Goal: Task Accomplishment & Management: Complete application form

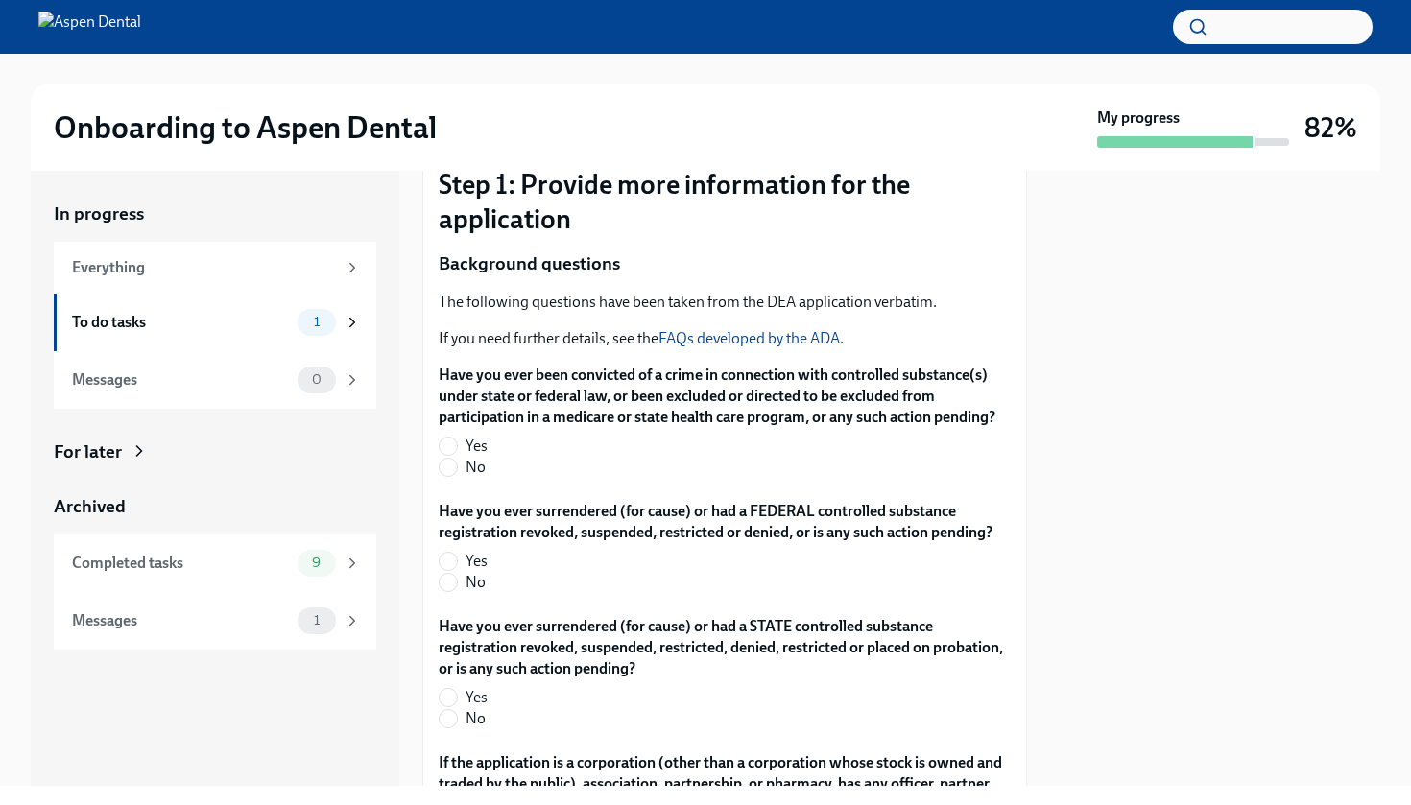
scroll to position [338, 0]
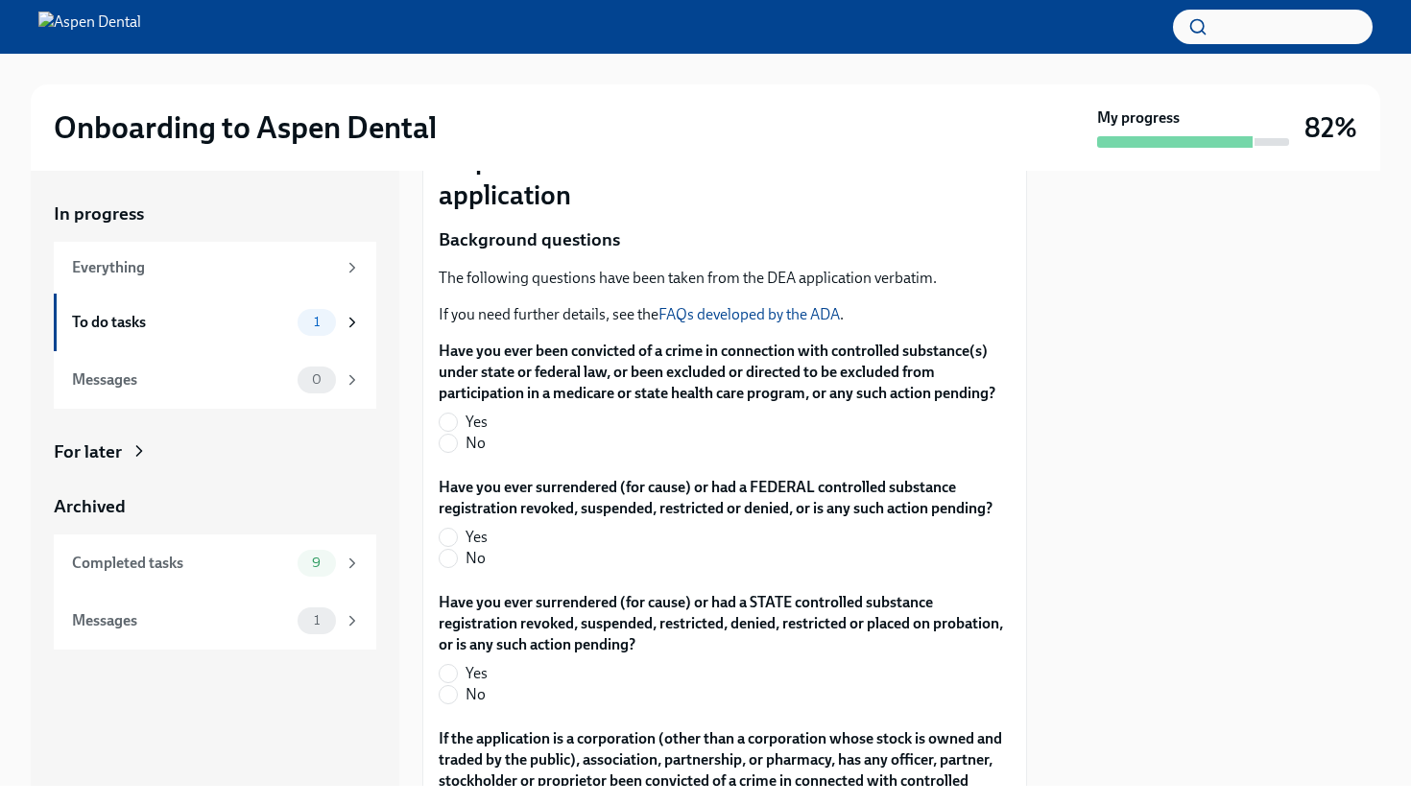
click at [484, 447] on span "No" at bounding box center [476, 443] width 20 height 21
click at [457, 447] on input "No" at bounding box center [448, 443] width 17 height 17
radio input "true"
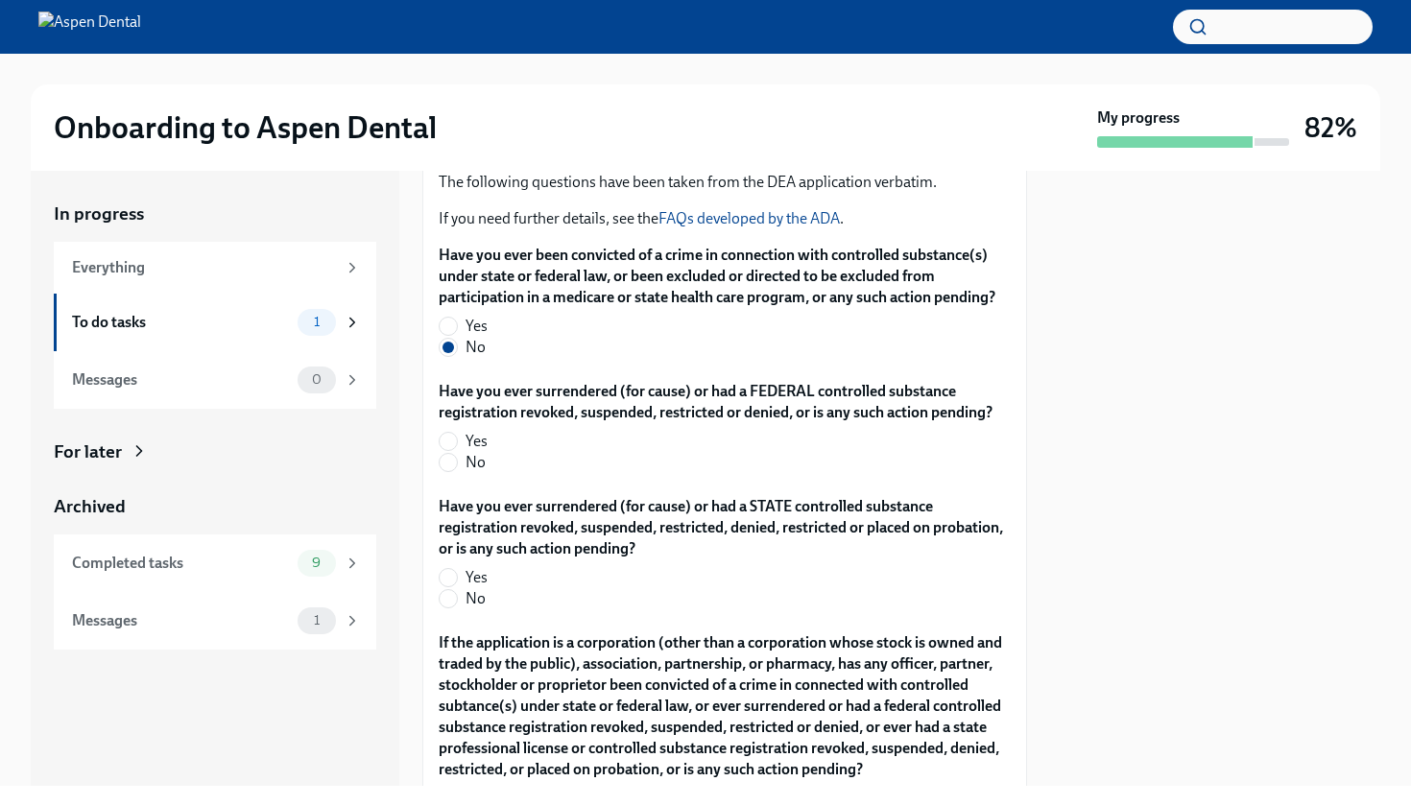
scroll to position [446, 0]
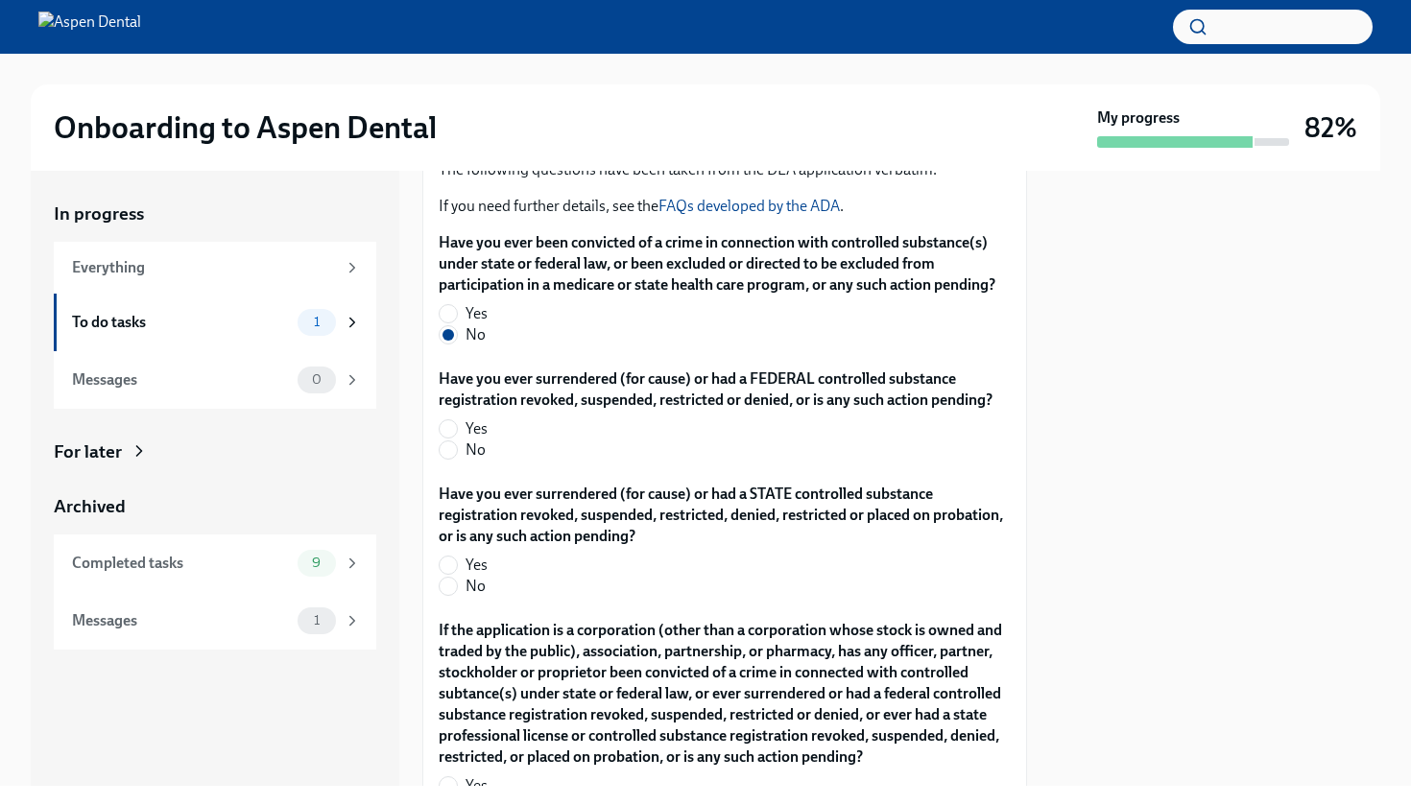
click at [484, 458] on span "No" at bounding box center [476, 450] width 20 height 21
click at [457, 458] on input "No" at bounding box center [448, 450] width 17 height 17
radio input "true"
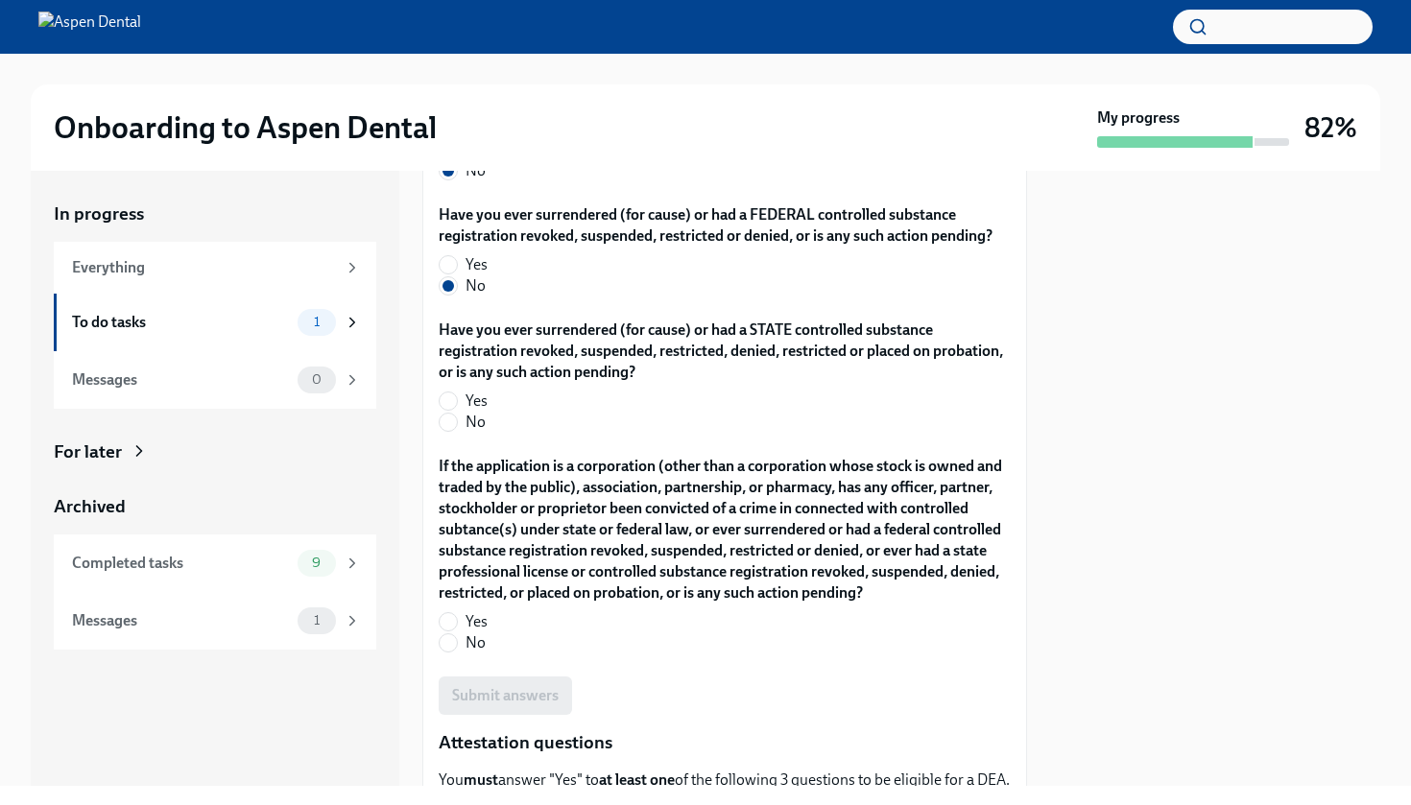
scroll to position [621, 0]
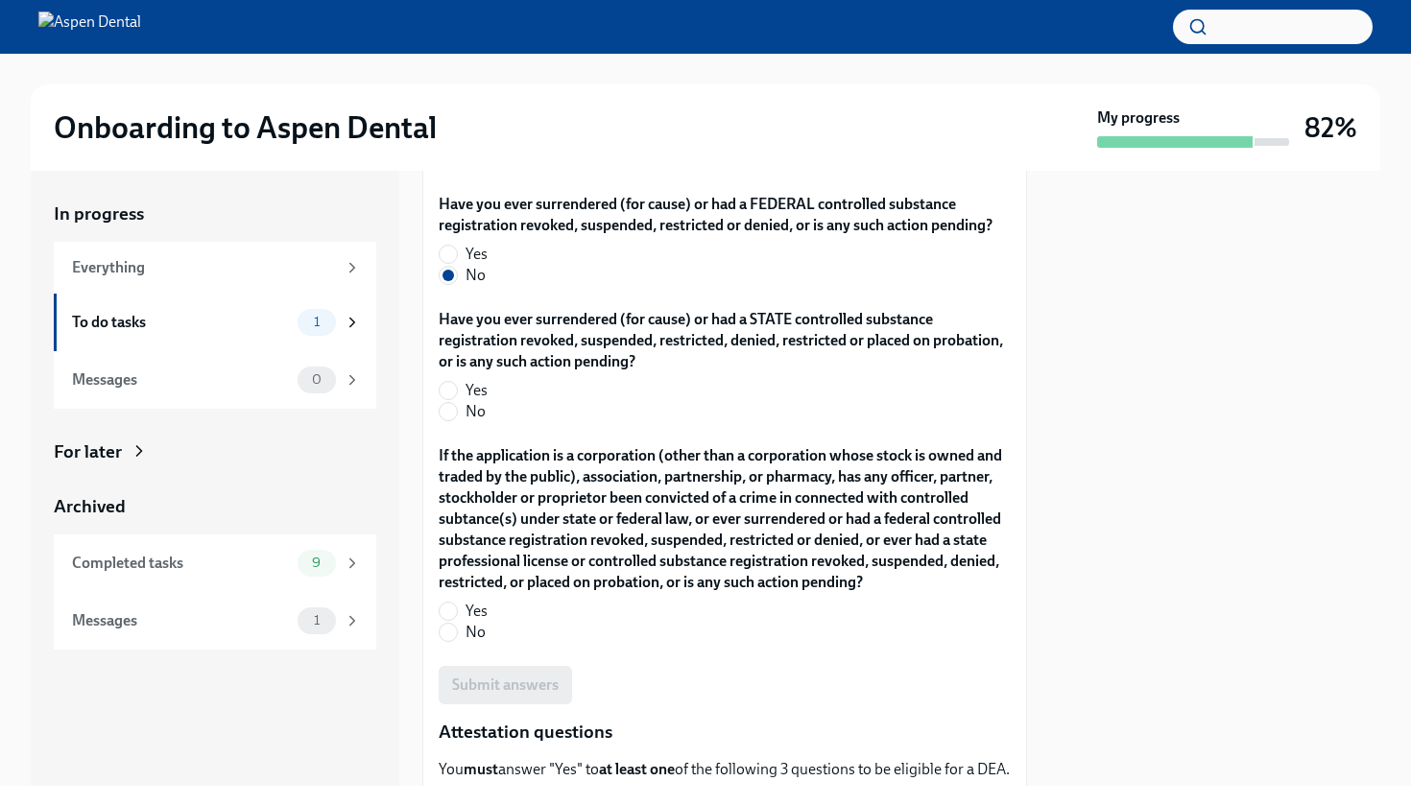
click at [476, 417] on span "No" at bounding box center [476, 411] width 20 height 21
click at [457, 417] on input "No" at bounding box center [448, 411] width 17 height 17
radio input "true"
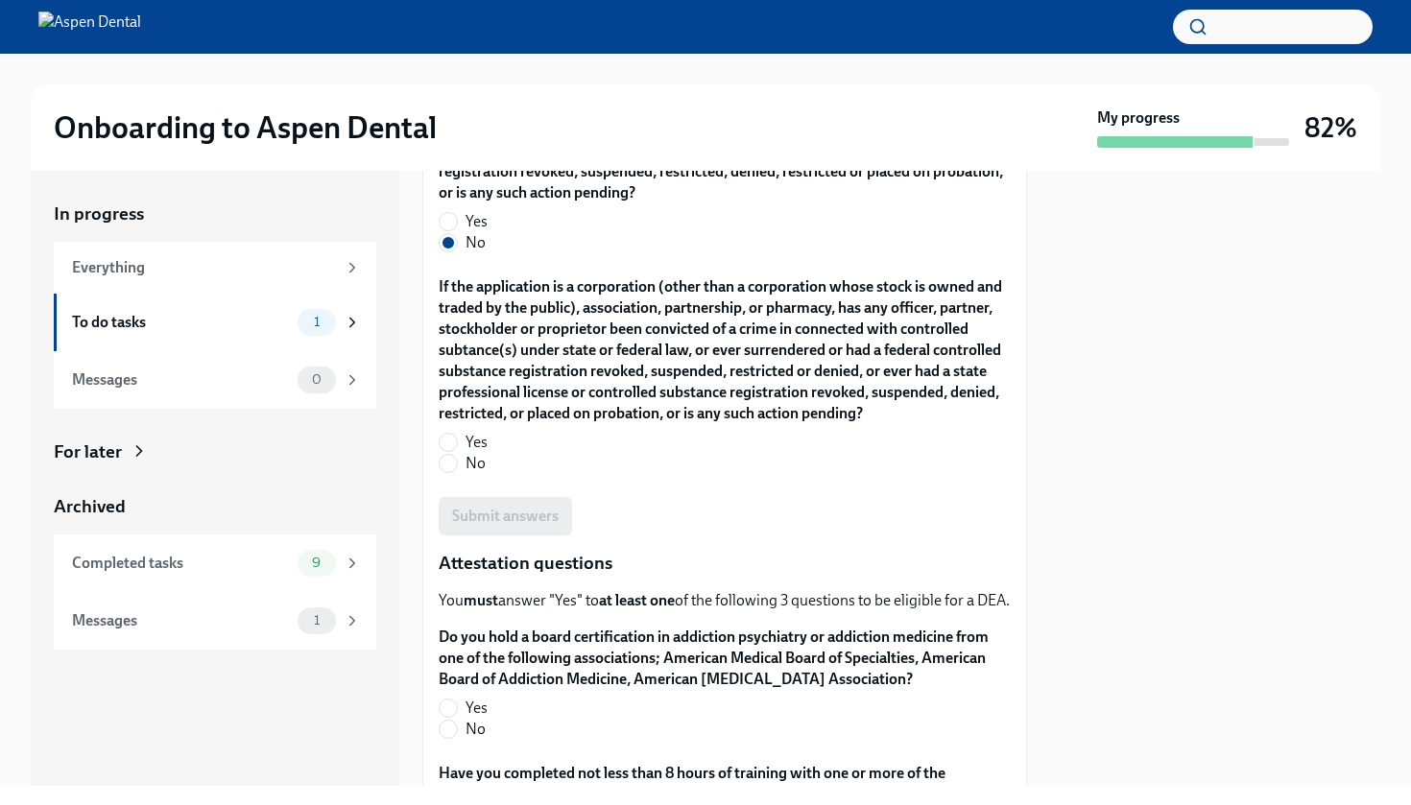
scroll to position [792, 0]
click at [485, 466] on span "No" at bounding box center [476, 461] width 20 height 21
click at [457, 466] on input "No" at bounding box center [448, 461] width 17 height 17
radio input "true"
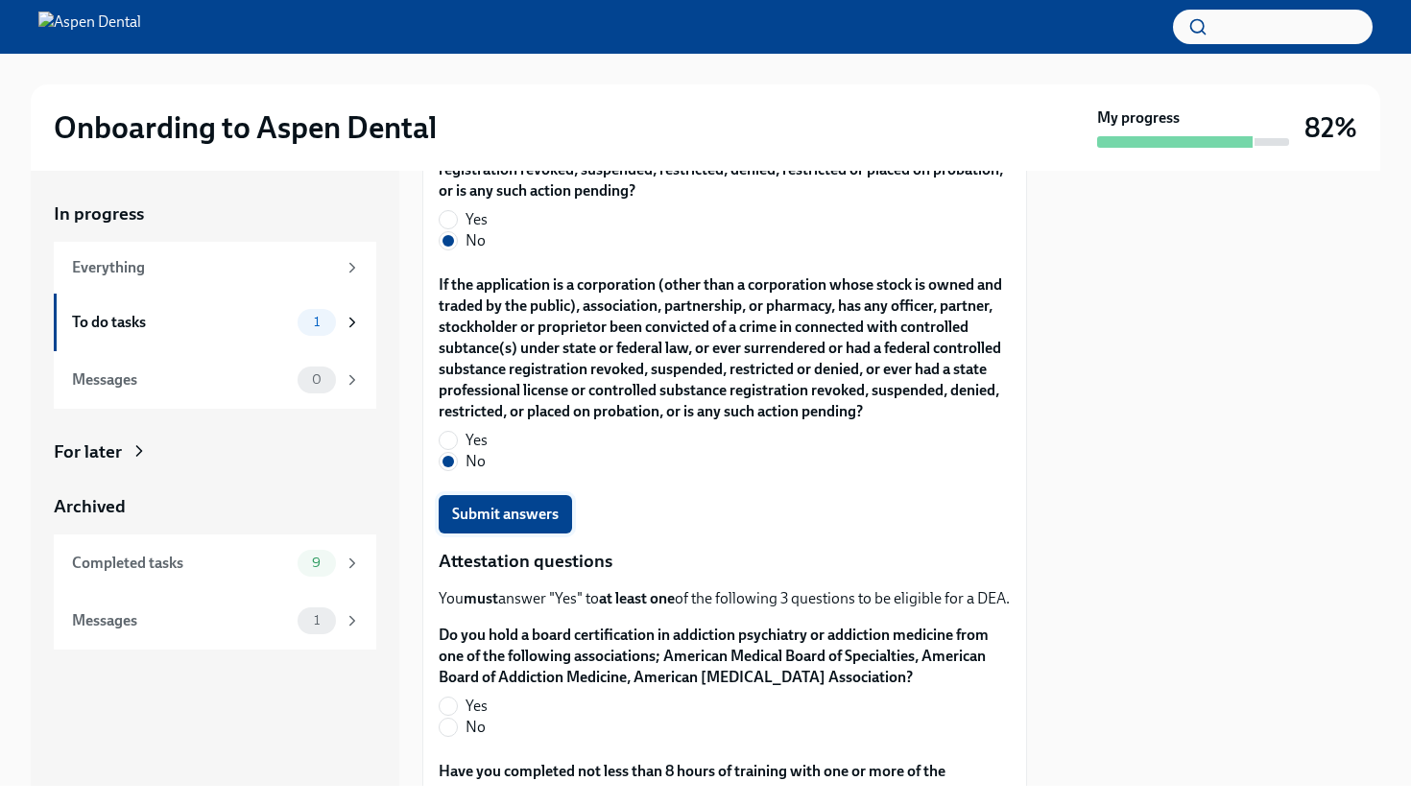
click at [499, 522] on span "Submit answers" at bounding box center [505, 514] width 107 height 19
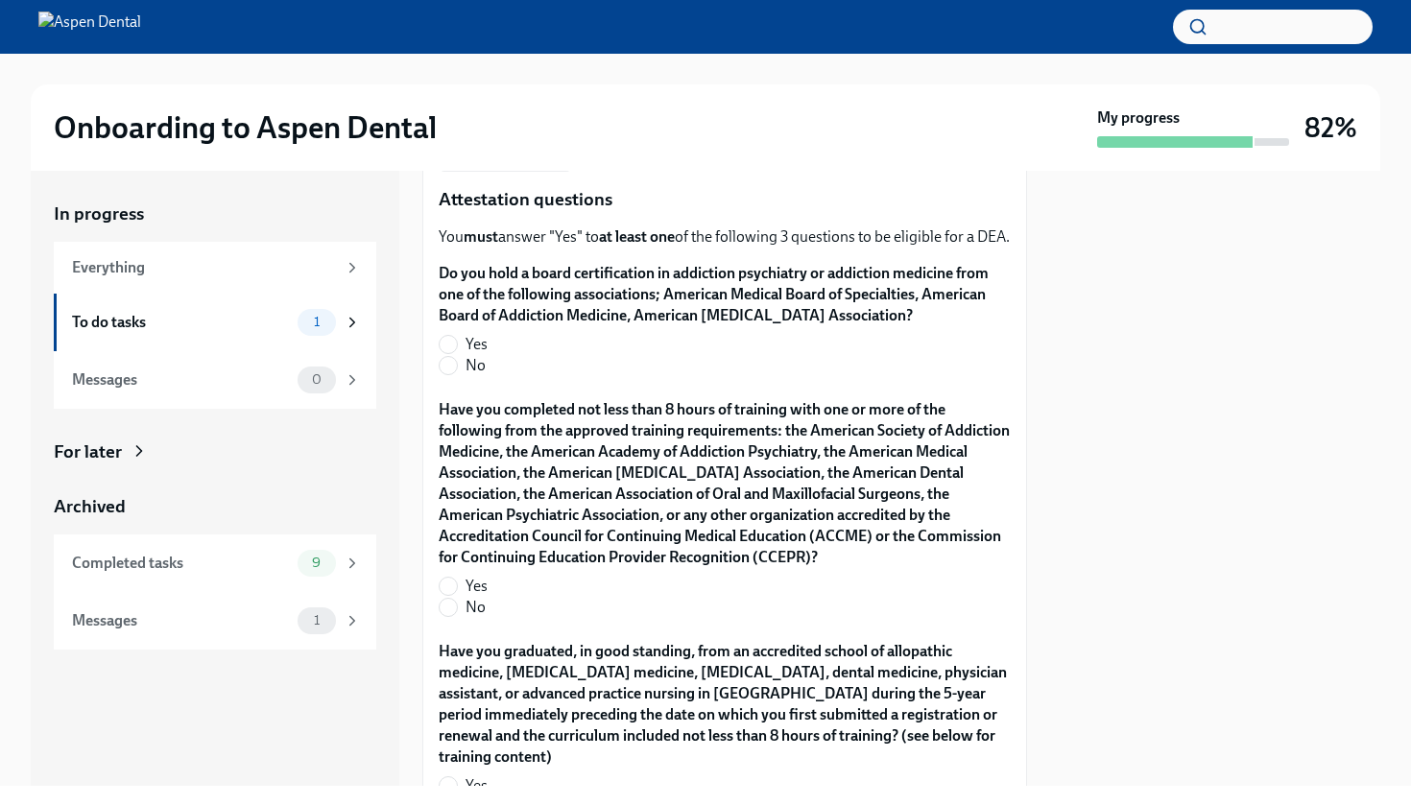
scroll to position [1156, 0]
click at [492, 374] on label "No" at bounding box center [717, 363] width 557 height 21
click at [457, 372] on input "No" at bounding box center [448, 363] width 17 height 17
radio input "true"
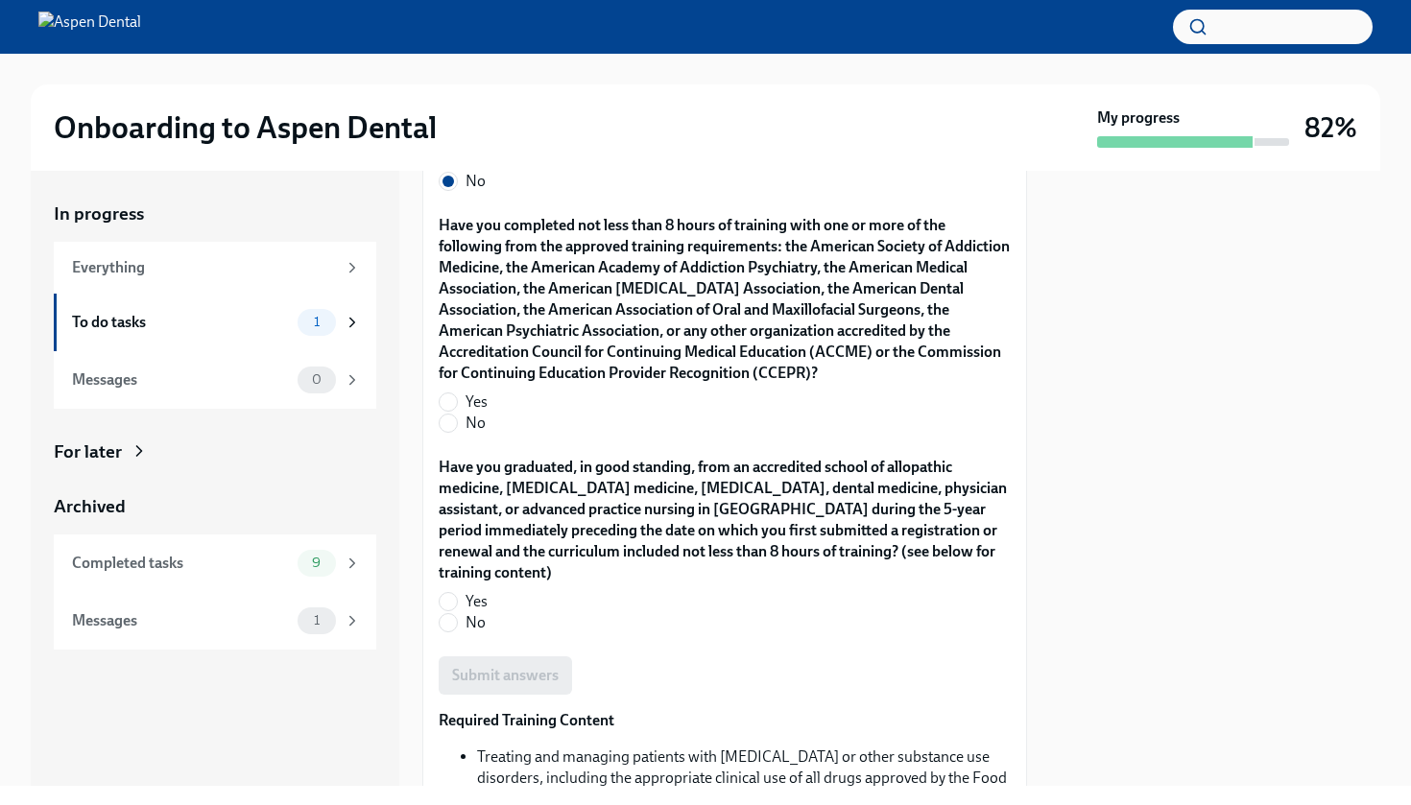
scroll to position [1340, 0]
click at [490, 610] on label "Yes" at bounding box center [717, 599] width 557 height 21
click at [457, 609] on input "Yes" at bounding box center [448, 599] width 17 height 17
radio input "true"
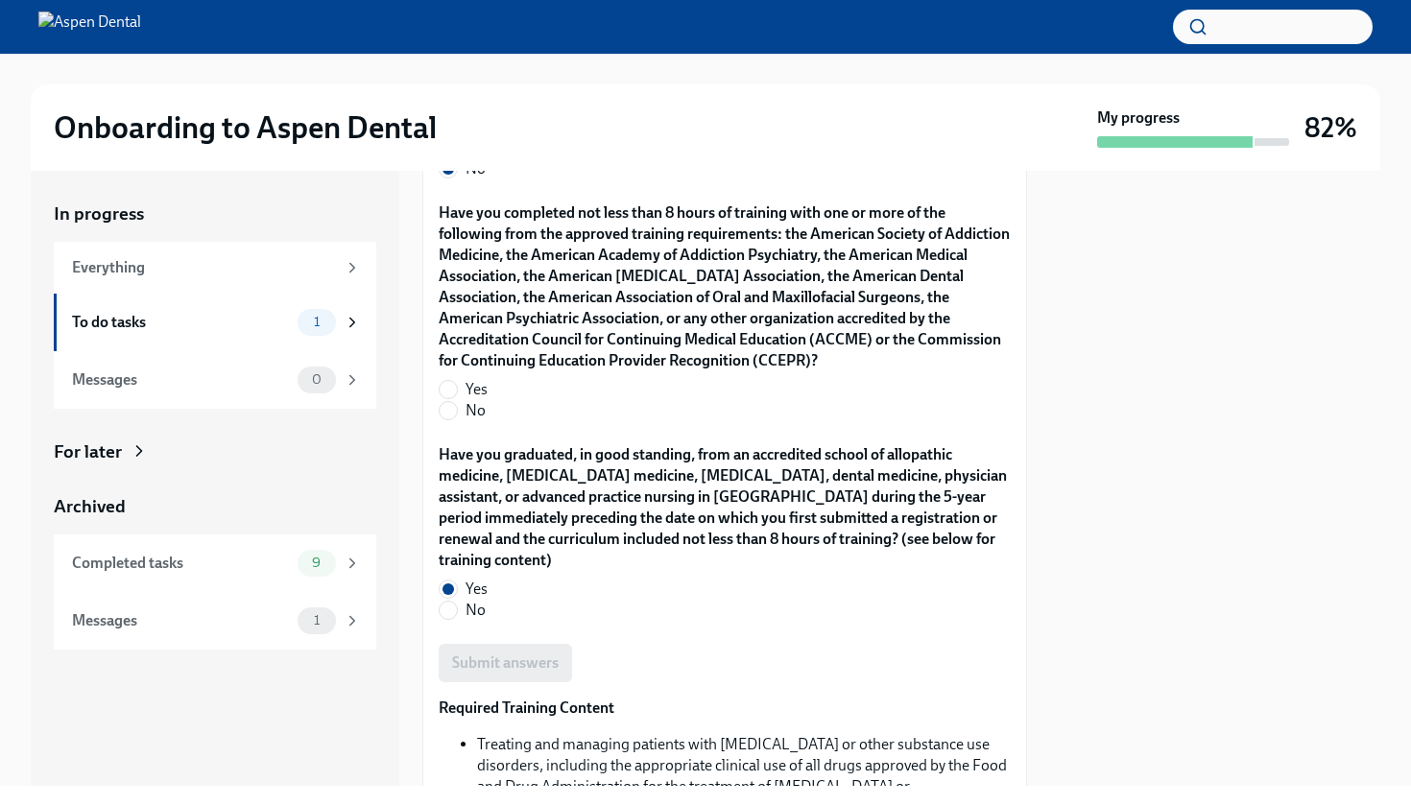
click at [479, 421] on span "No" at bounding box center [476, 410] width 20 height 21
click at [457, 419] on input "No" at bounding box center [448, 410] width 17 height 17
radio input "true"
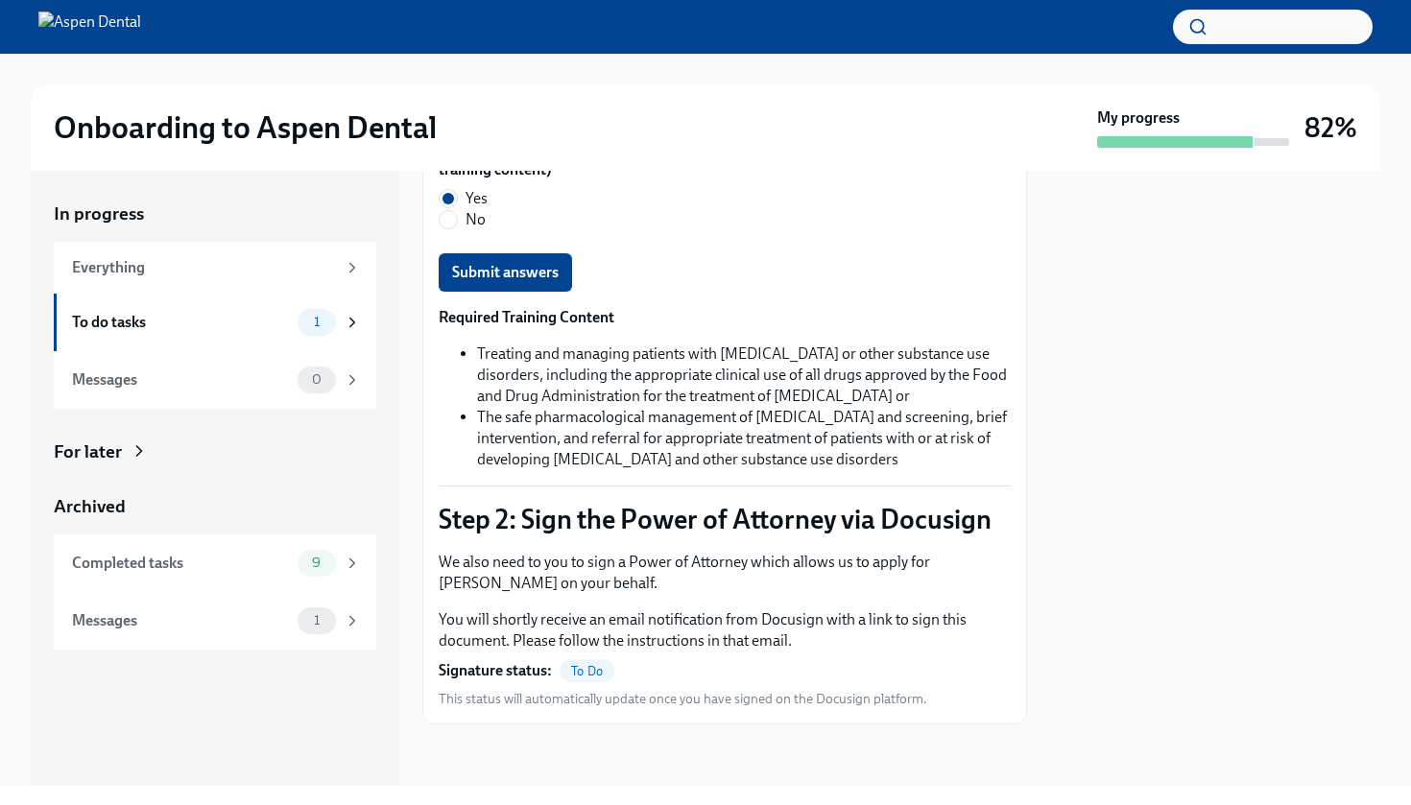
scroll to position [0, 0]
click at [541, 282] on span "Submit answers" at bounding box center [505, 272] width 107 height 19
click at [589, 668] on span "To Do" at bounding box center [587, 671] width 55 height 14
click at [314, 327] on span "1" at bounding box center [316, 322] width 29 height 14
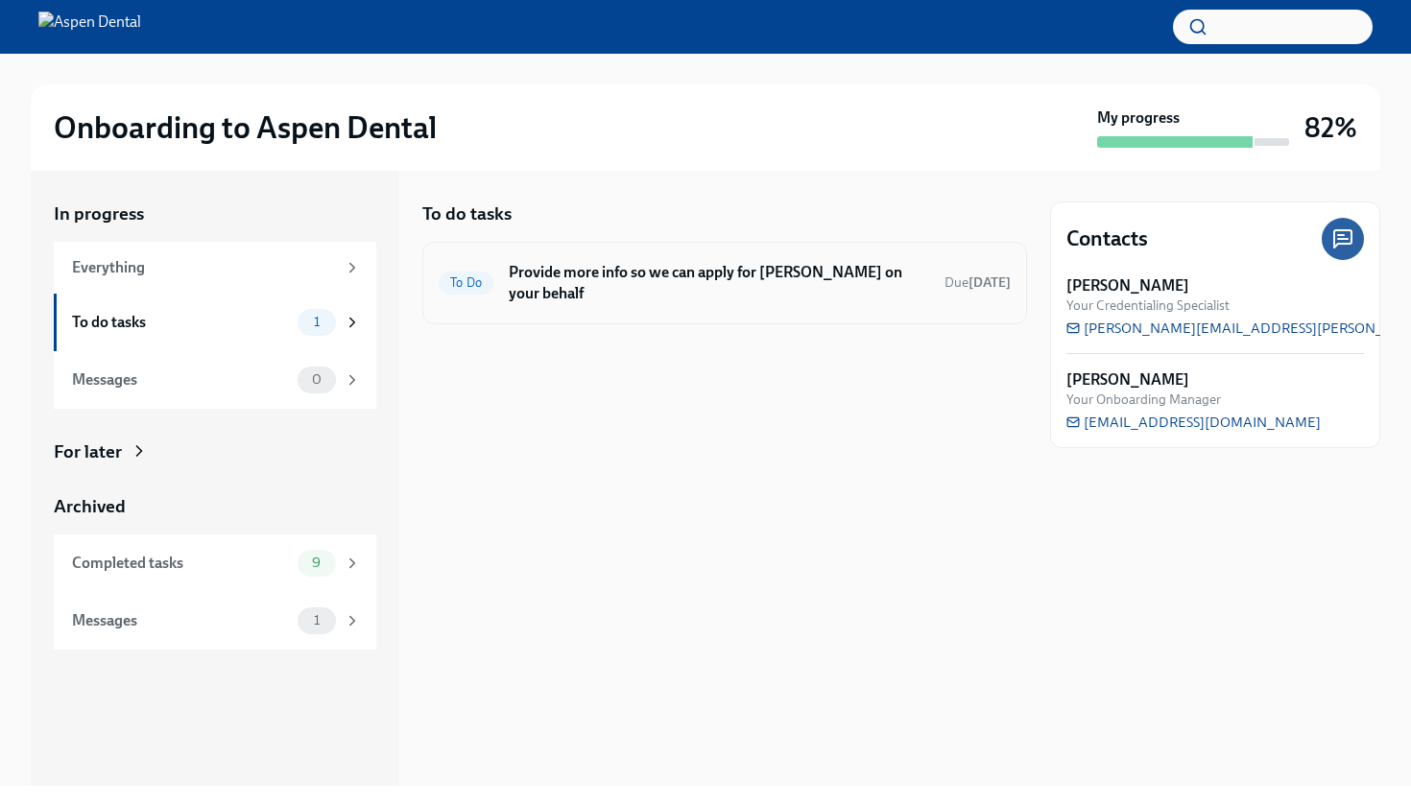
click at [702, 283] on div "To Do Provide more info so we can apply for DEAs on your behalf Due in 4 days" at bounding box center [725, 283] width 572 height 50
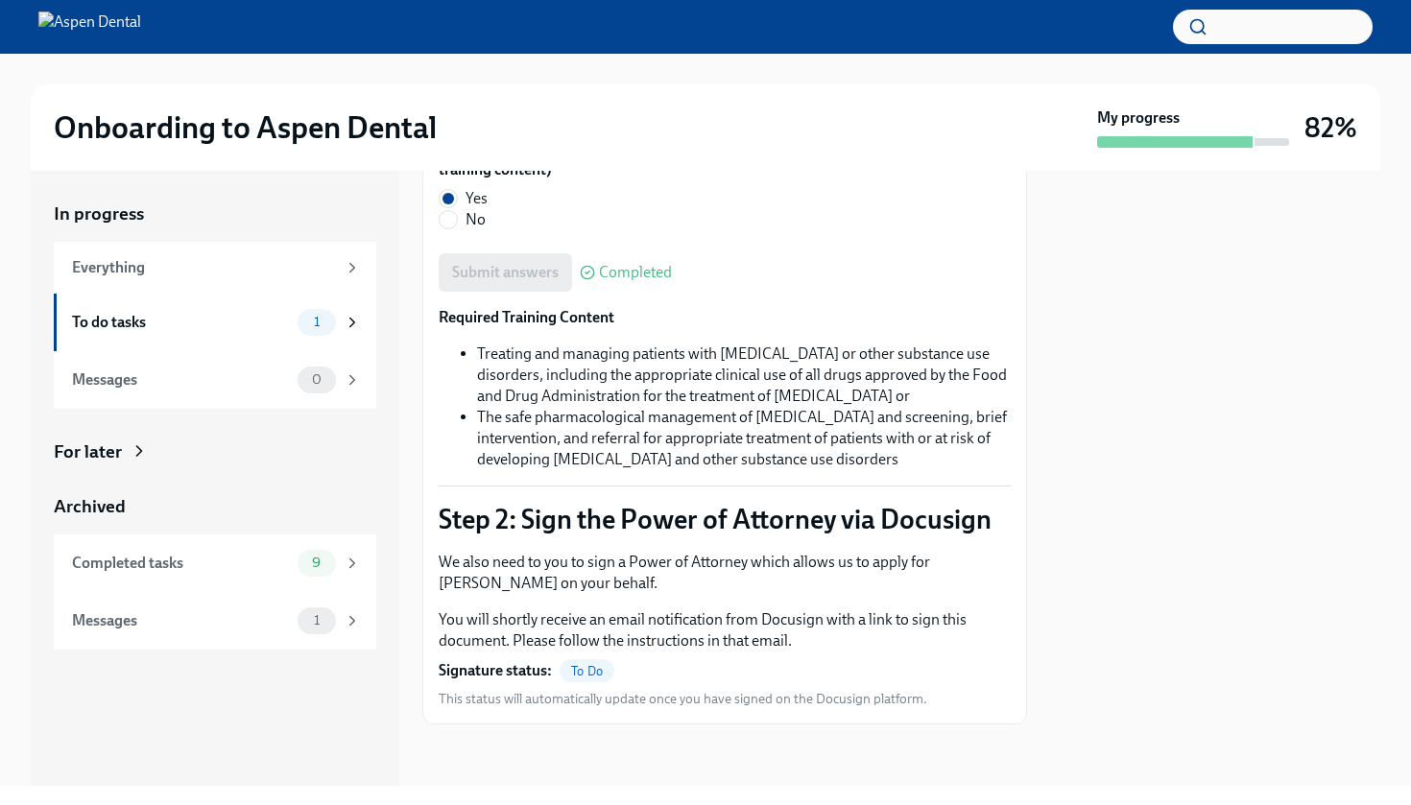
scroll to position [1761, 0]
click at [591, 670] on span "To Do" at bounding box center [587, 671] width 55 height 14
click at [542, 684] on div "We also need to you to sign a Power of Attorney which allows us to apply for DE…" at bounding box center [725, 630] width 572 height 156
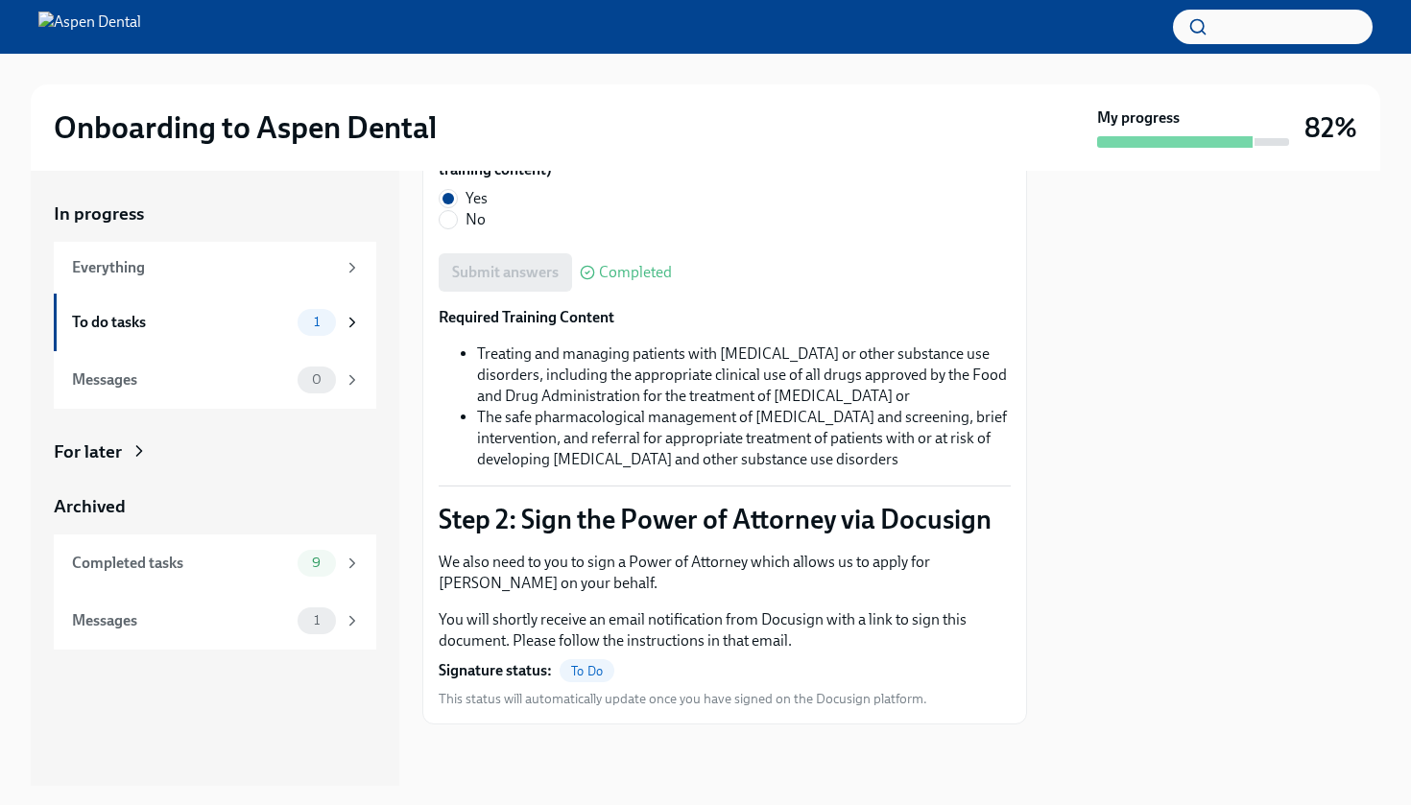
click at [602, 675] on span "To Do" at bounding box center [587, 671] width 55 height 14
click at [158, 270] on div "Everything" at bounding box center [204, 267] width 264 height 21
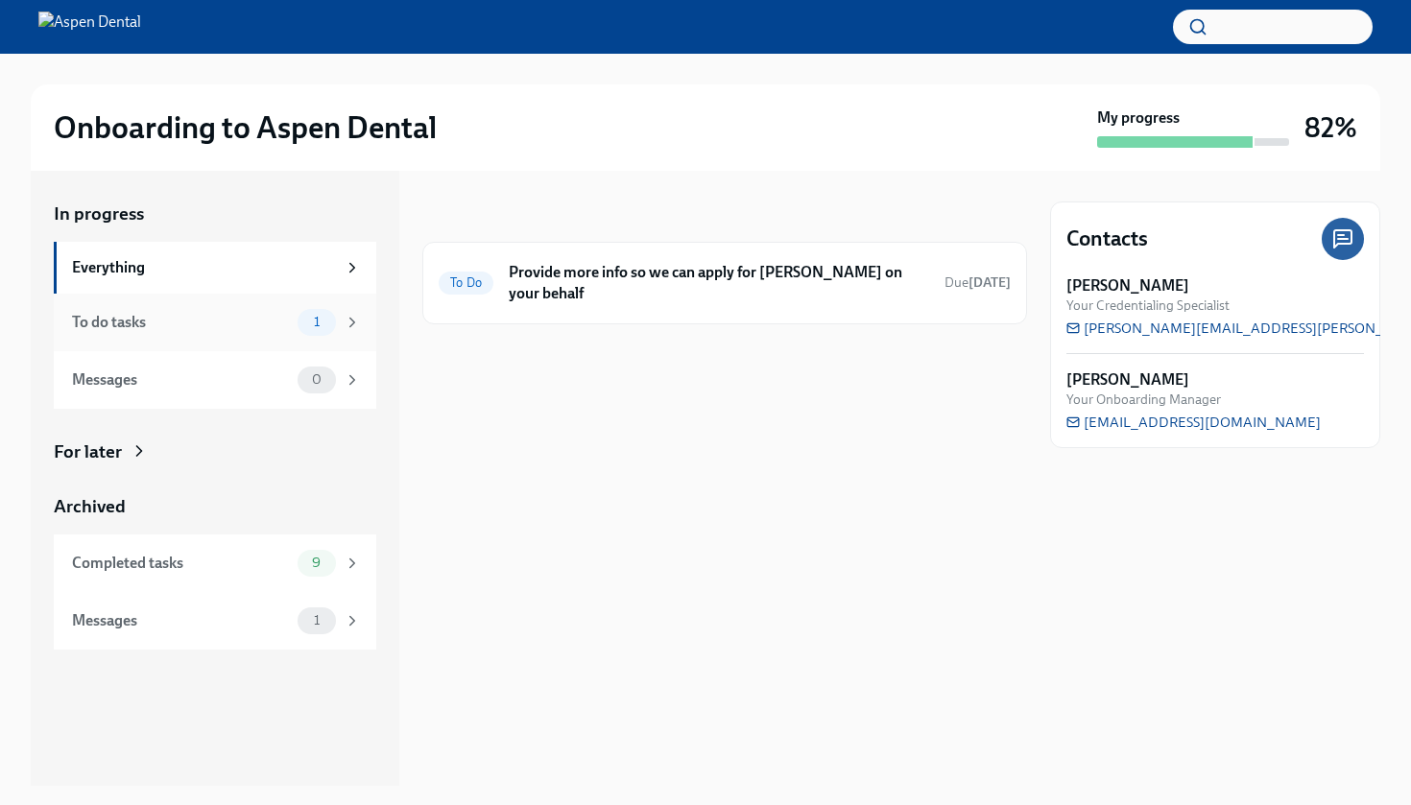
click at [153, 331] on div "To do tasks" at bounding box center [181, 322] width 218 height 21
click at [597, 269] on h6 "Provide more info so we can apply for [PERSON_NAME] on your behalf" at bounding box center [719, 283] width 420 height 42
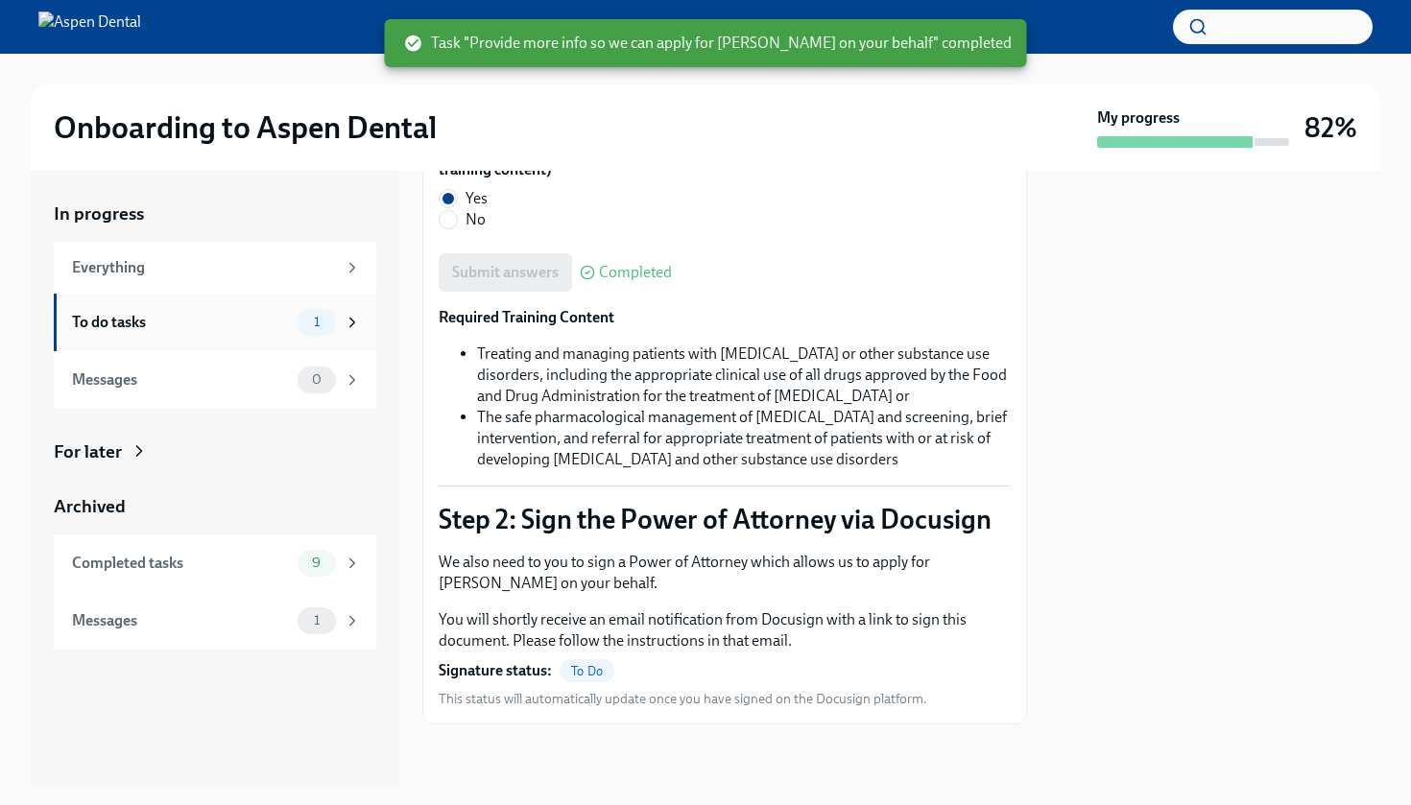
click at [253, 297] on div "To do tasks 1" at bounding box center [215, 323] width 323 height 58
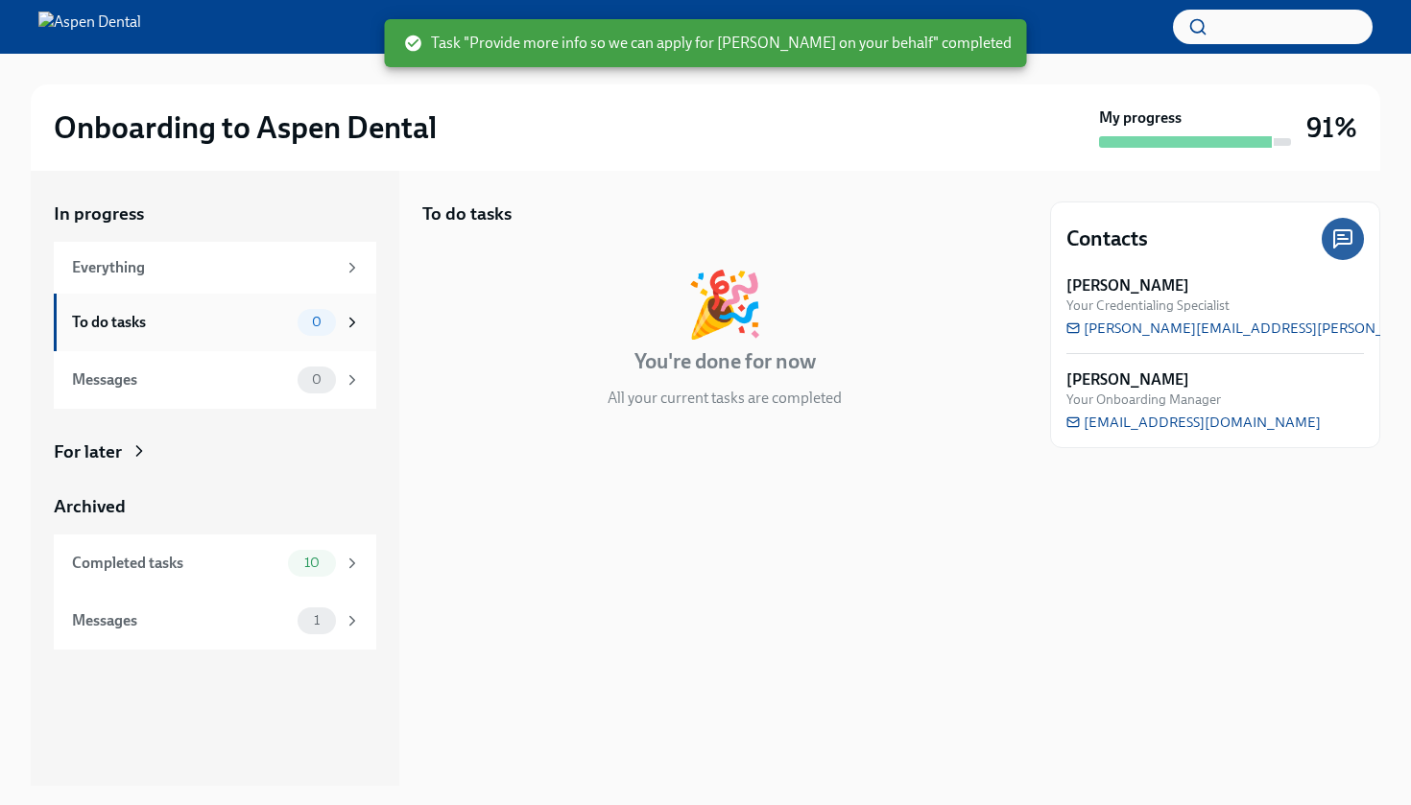
click at [245, 320] on div "To do tasks" at bounding box center [181, 322] width 218 height 21
click at [245, 364] on div "Messages 0" at bounding box center [215, 380] width 323 height 58
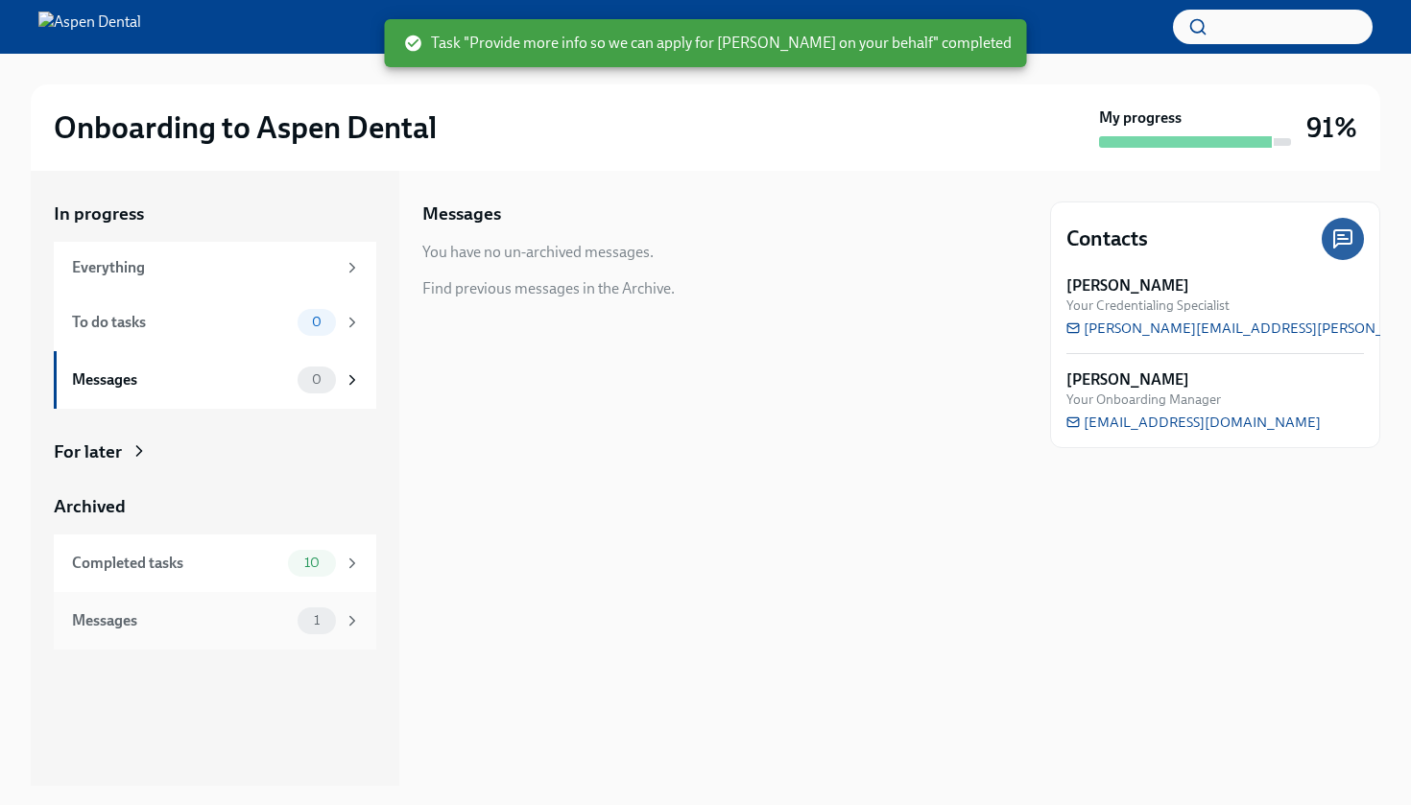
click at [267, 634] on div "Messages 1" at bounding box center [215, 621] width 323 height 58
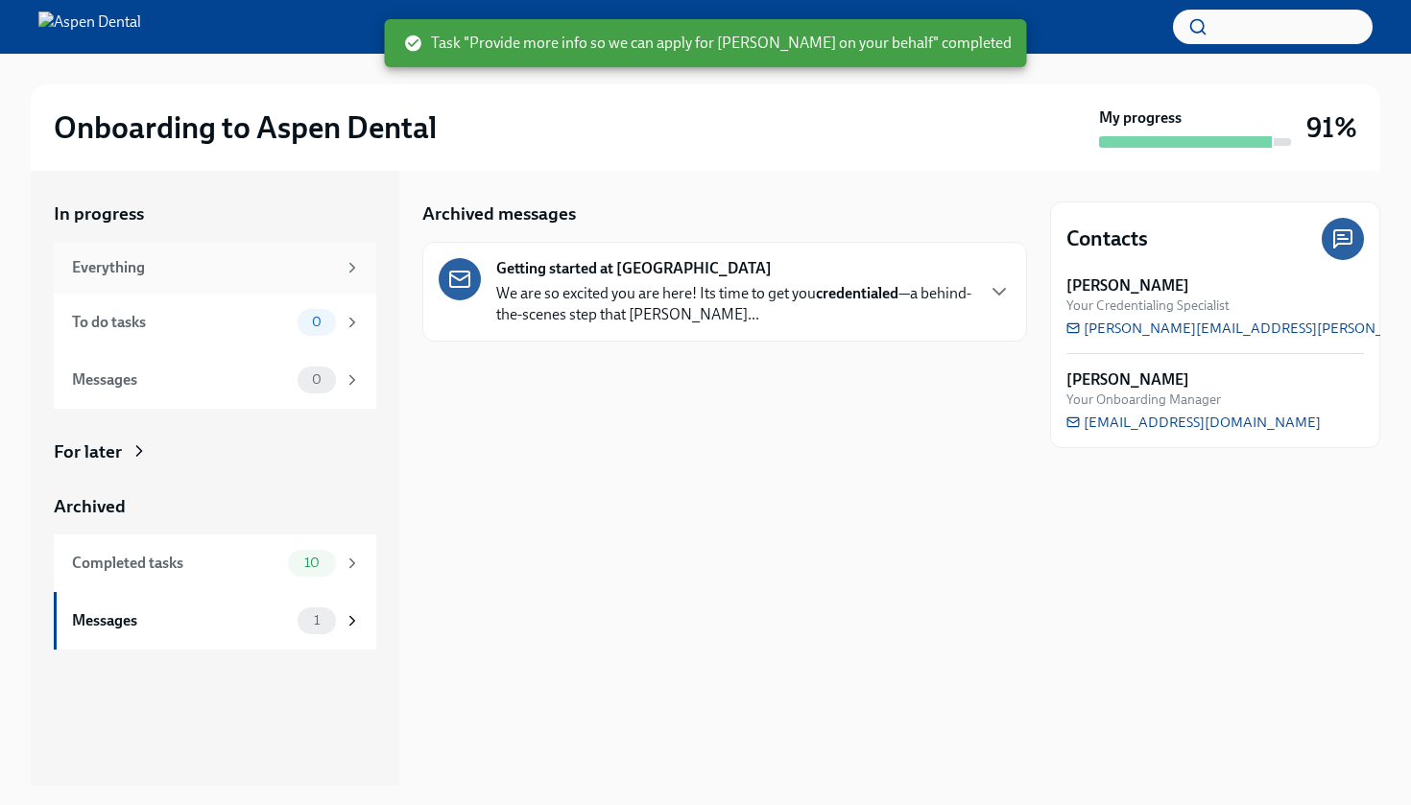
click at [282, 257] on div "Everything" at bounding box center [204, 267] width 264 height 21
